Goal: Task Accomplishment & Management: Complete application form

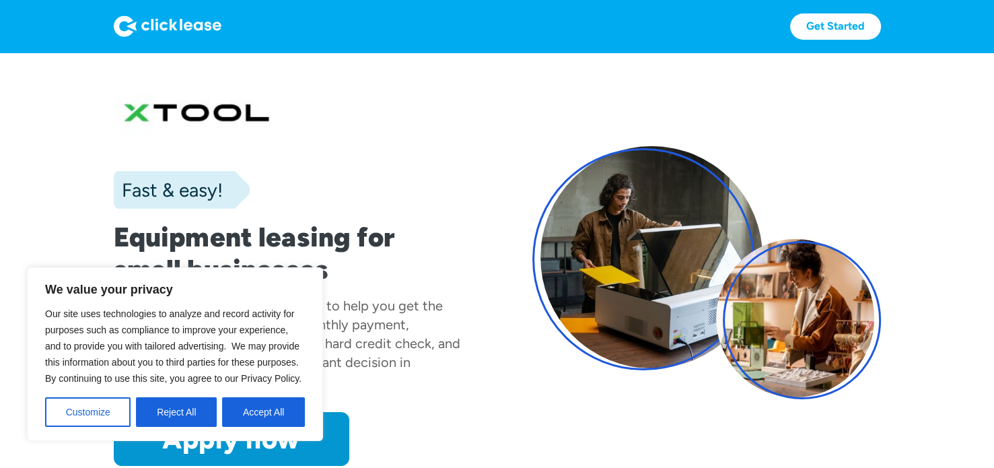
click at [652, 67] on section "Fast & easy! Equipment leasing for small businesses xTool has partnered with Cl…" at bounding box center [497, 285] width 994 height 467
click at [258, 413] on button "Accept All" at bounding box center [263, 412] width 83 height 30
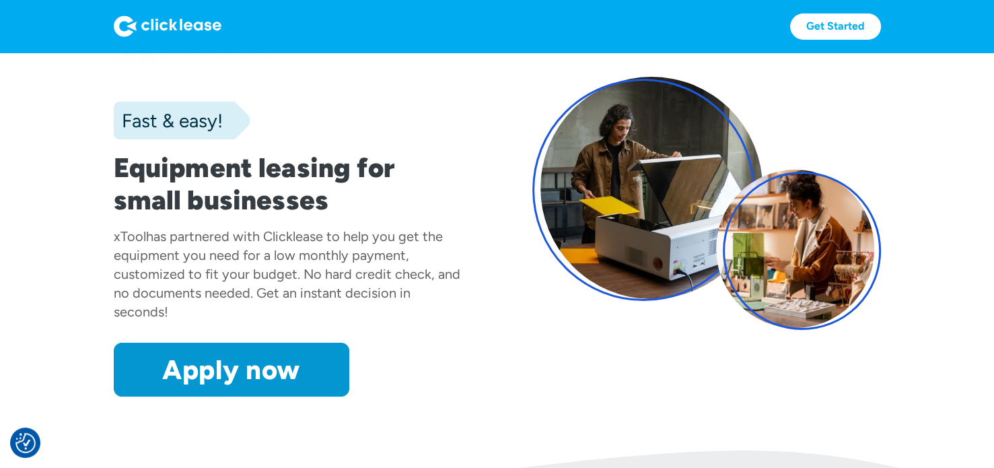
scroll to position [69, 0]
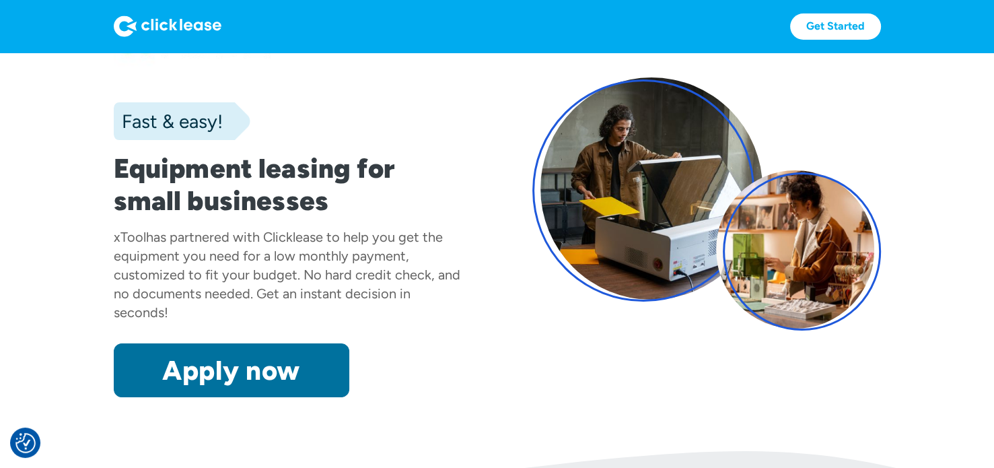
click at [165, 361] on link "Apply now" at bounding box center [232, 370] width 236 height 54
